Goal: Task Accomplishment & Management: Manage account settings

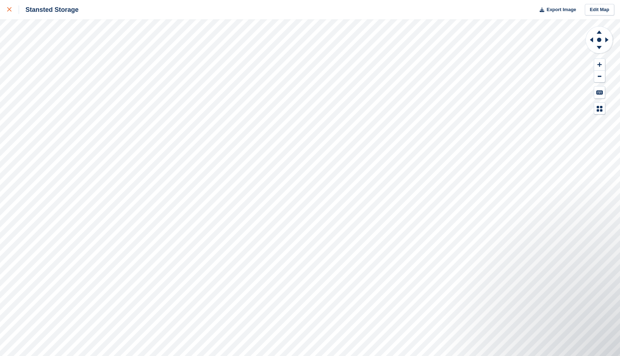
click at [7, 8] on icon at bounding box center [9, 9] width 4 height 4
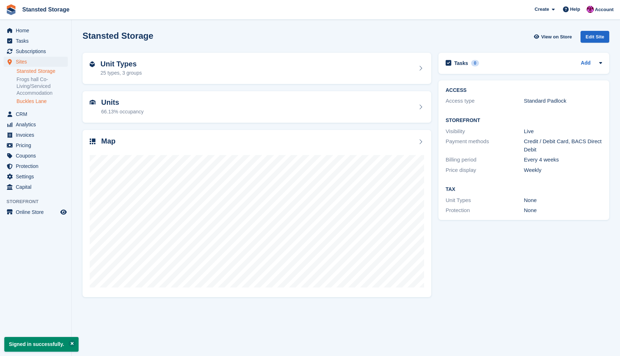
click at [39, 99] on link "Buckles Lane" at bounding box center [41, 101] width 51 height 7
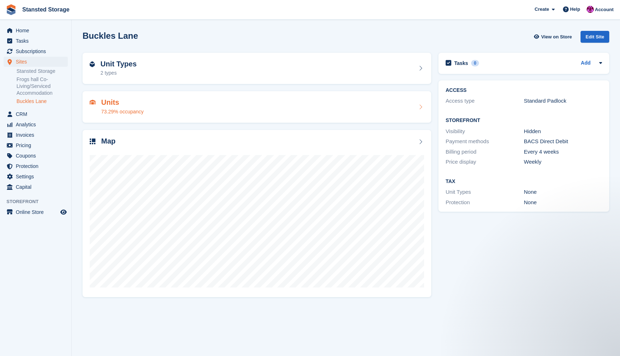
click at [207, 101] on div "Units 73.29% occupancy" at bounding box center [257, 106] width 334 height 17
click at [156, 113] on div "Units 73.29% occupancy" at bounding box center [257, 106] width 334 height 17
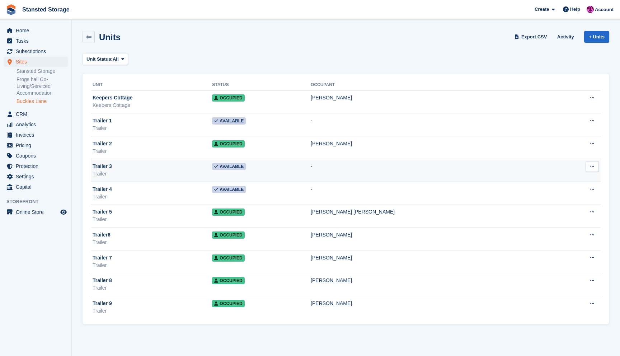
click at [594, 166] on button at bounding box center [591, 166] width 13 height 11
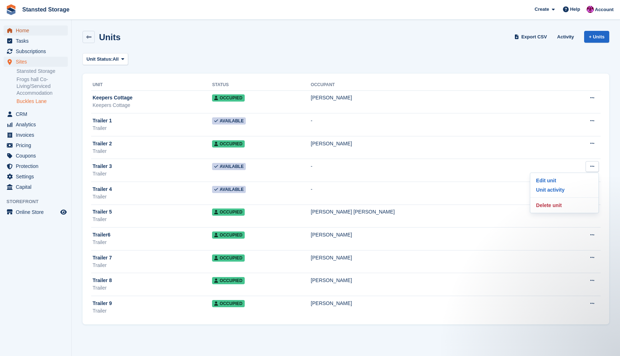
click at [36, 33] on span "Home" at bounding box center [37, 30] width 43 height 10
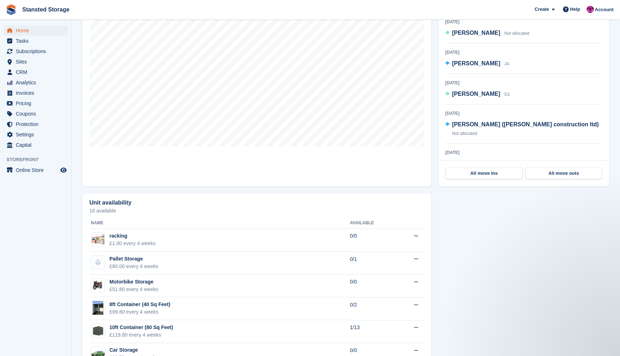
scroll to position [9, 0]
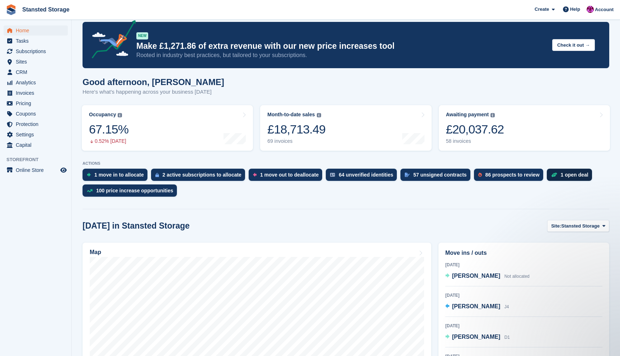
click at [578, 174] on div "1 open deal" at bounding box center [574, 175] width 28 height 6
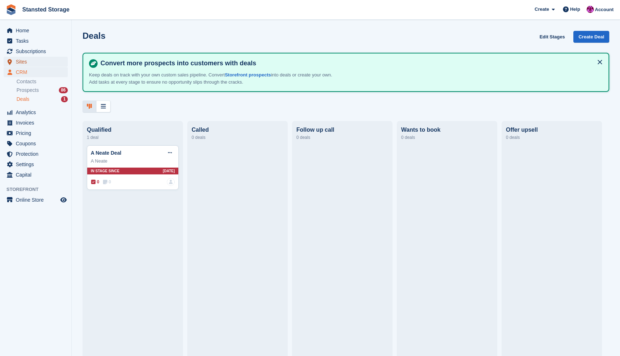
click at [30, 62] on span "Sites" at bounding box center [37, 62] width 43 height 10
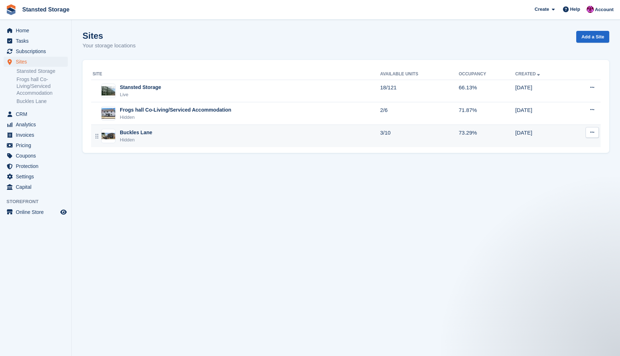
click at [594, 134] on button at bounding box center [591, 132] width 13 height 11
click at [568, 169] on p "Unit types" at bounding box center [564, 170] width 62 height 9
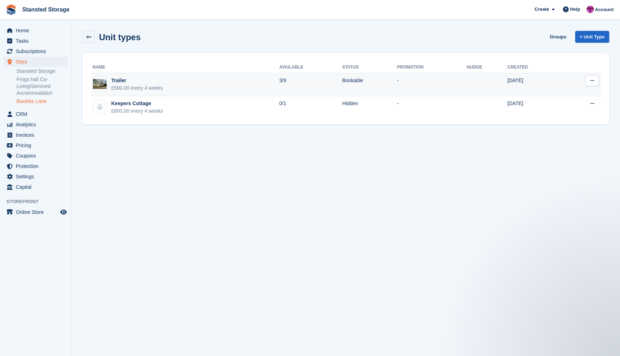
click at [597, 82] on button at bounding box center [591, 80] width 13 height 11
click at [560, 95] on p "Edit unit type" at bounding box center [564, 94] width 62 height 9
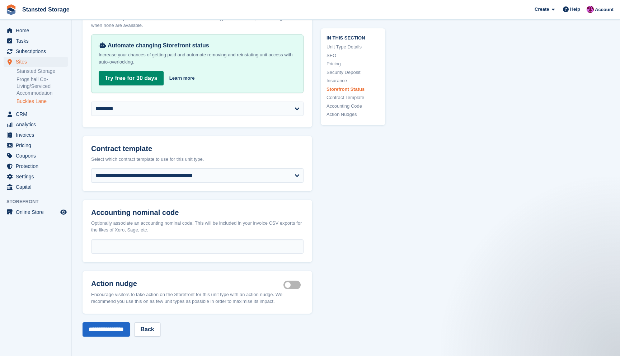
scroll to position [1208, 0]
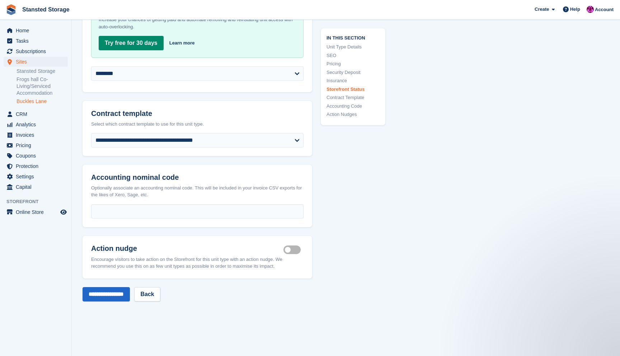
click at [39, 98] on link "Buckles Lane" at bounding box center [41, 101] width 51 height 7
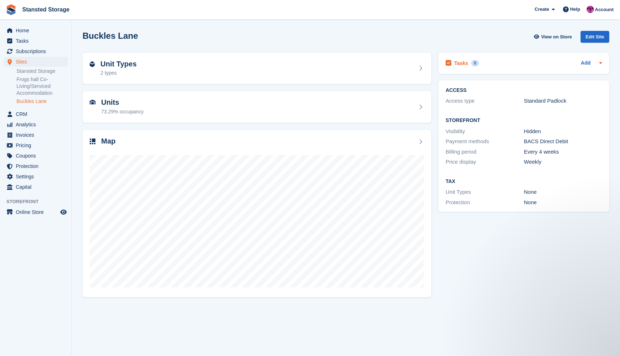
click at [594, 63] on div "Add" at bounding box center [590, 63] width 21 height 9
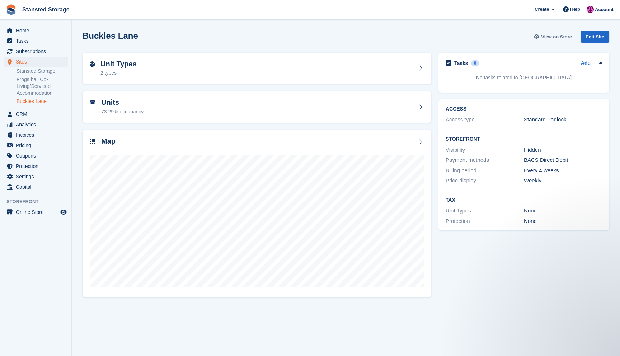
click at [556, 37] on span "View on Store" at bounding box center [556, 36] width 31 height 7
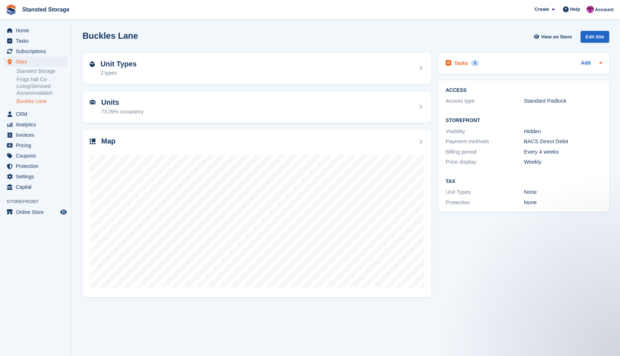
click at [597, 65] on icon at bounding box center [600, 63] width 6 height 6
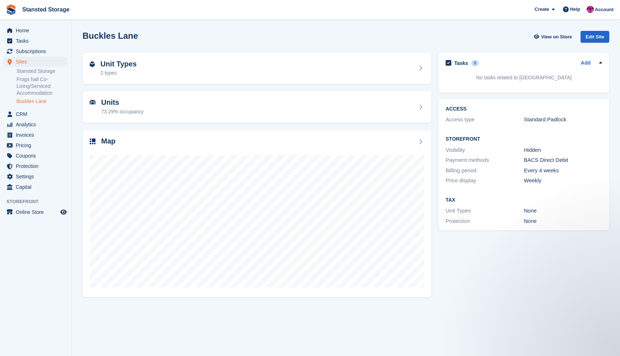
click at [517, 34] on div "Buckles Lane View on Store Edit Site" at bounding box center [345, 37] width 526 height 12
click at [46, 100] on link "Buckles Lane" at bounding box center [41, 101] width 51 height 7
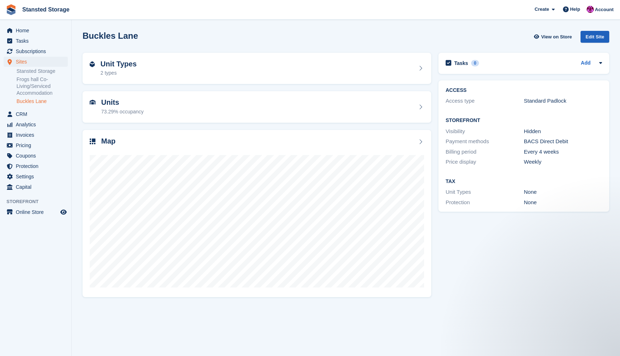
click at [593, 35] on div "Edit Site" at bounding box center [594, 37] width 29 height 12
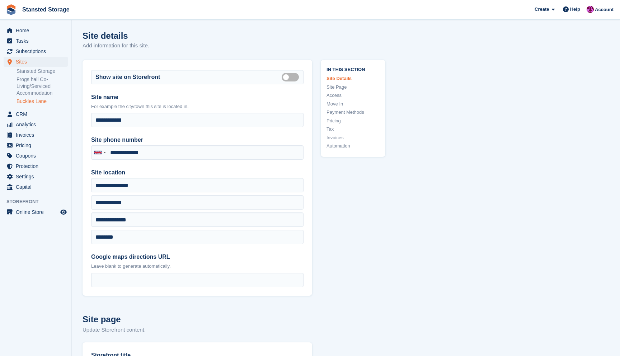
type input "**********"
click at [296, 76] on label "Is public" at bounding box center [291, 76] width 20 height 1
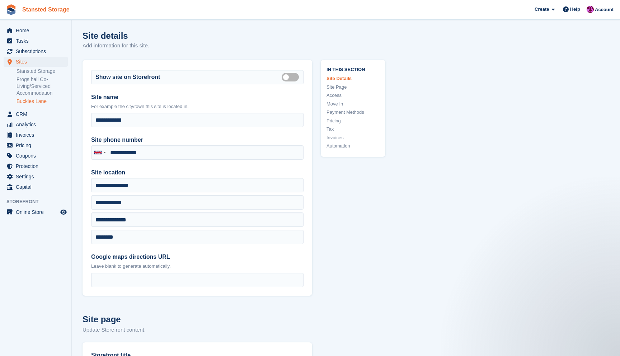
click at [37, 12] on link "Stansted Storage" at bounding box center [45, 10] width 53 height 12
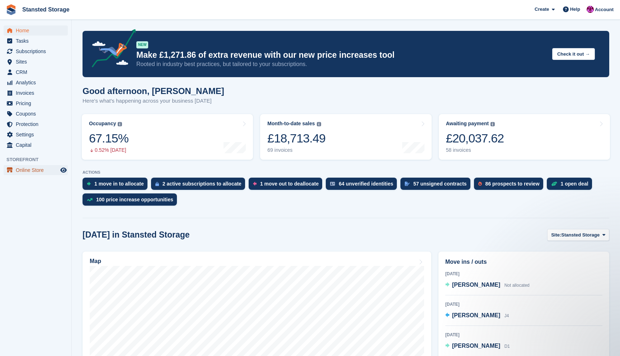
click at [37, 172] on span "Online Store" at bounding box center [37, 170] width 43 height 10
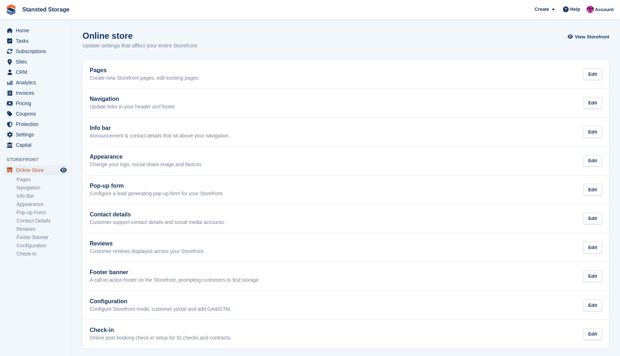
click at [27, 170] on span "Online Store" at bounding box center [37, 170] width 43 height 10
click at [54, 164] on aside "Home Tasks Subscriptions Subscriptions Subscriptions Contracts Price increases …" at bounding box center [35, 180] width 71 height 320
click at [59, 167] on span "Preview store" at bounding box center [63, 170] width 9 height 9
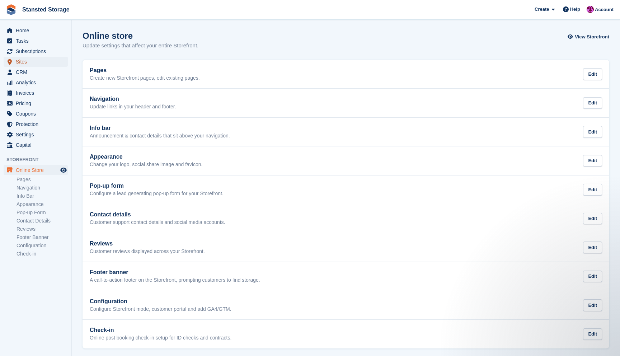
click at [22, 61] on span "Sites" at bounding box center [37, 62] width 43 height 10
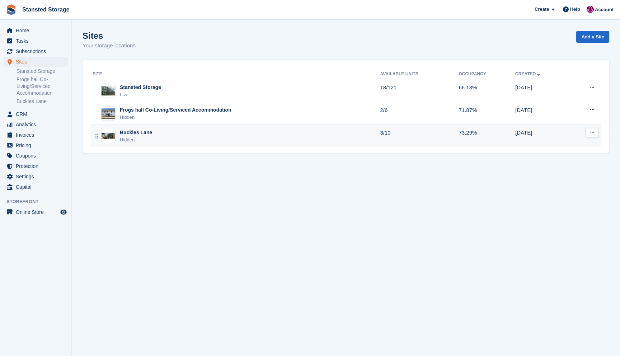
click at [588, 131] on button at bounding box center [591, 132] width 13 height 11
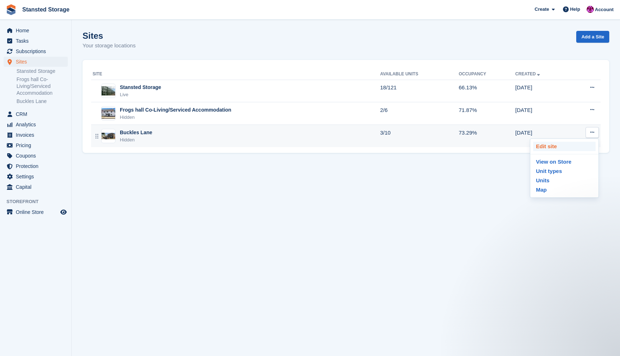
click at [562, 149] on p "Edit site" at bounding box center [564, 146] width 62 height 9
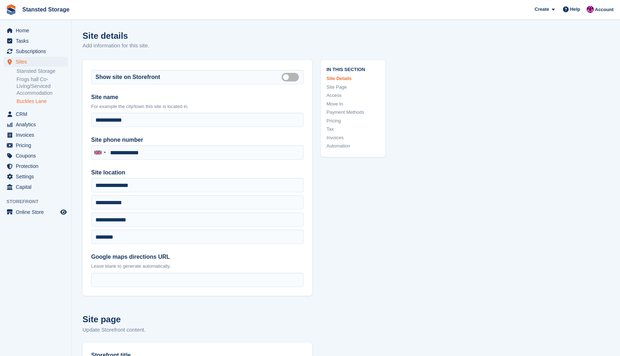
type input "**********"
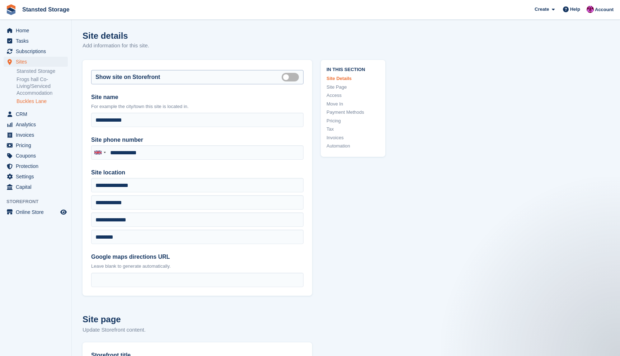
click at [290, 77] on label "Is public" at bounding box center [291, 76] width 20 height 1
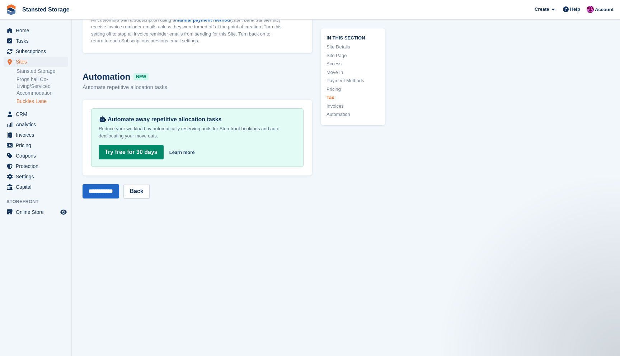
scroll to position [2686, 0]
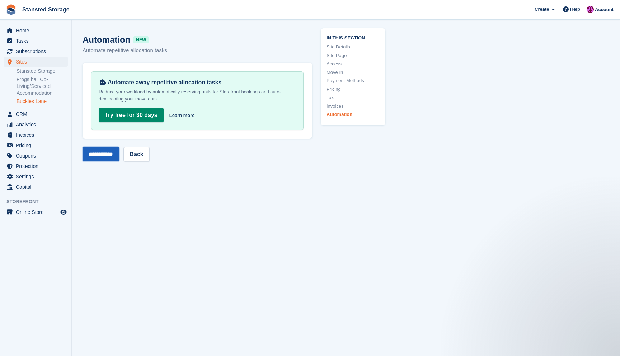
click at [97, 158] on input "**********" at bounding box center [100, 154] width 37 height 14
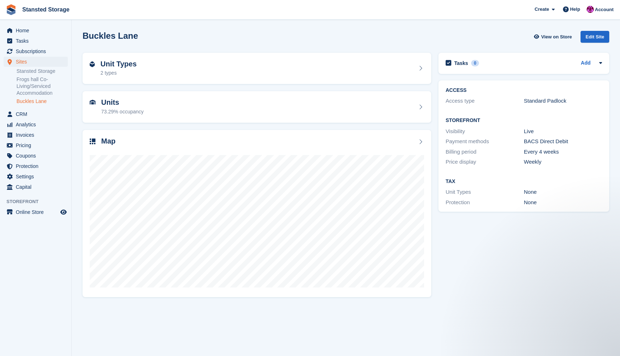
click at [12, 7] on img at bounding box center [11, 9] width 11 height 11
